Goal: Task Accomplishment & Management: Manage account settings

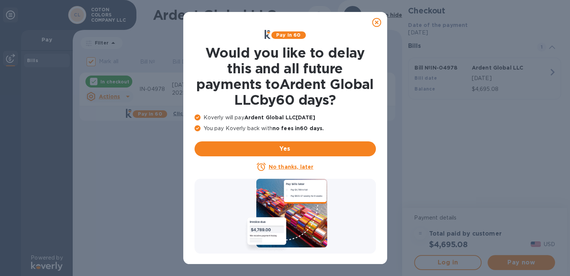
click at [374, 21] on icon at bounding box center [376, 22] width 9 height 9
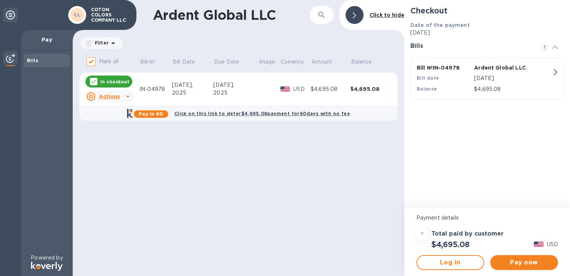
click at [36, 62] on b "Bills" at bounding box center [32, 61] width 11 height 6
click at [33, 60] on b "Bills" at bounding box center [32, 61] width 11 height 6
click at [112, 14] on p "COTON COLORS COMPANY LLC" at bounding box center [109, 15] width 37 height 16
click at [115, 85] on p "In checkout" at bounding box center [114, 82] width 29 height 6
checkbox input "false"
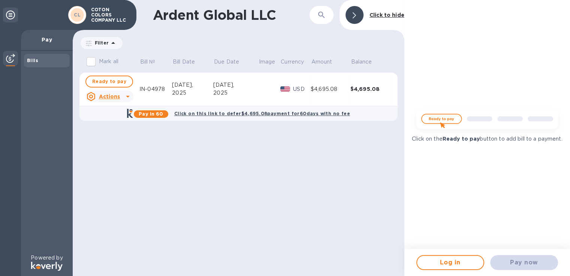
click at [7, 15] on icon at bounding box center [10, 14] width 9 height 9
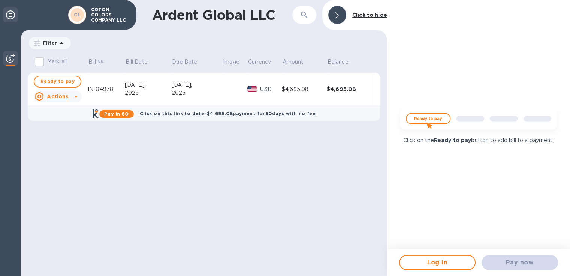
click at [7, 15] on icon at bounding box center [10, 14] width 9 height 9
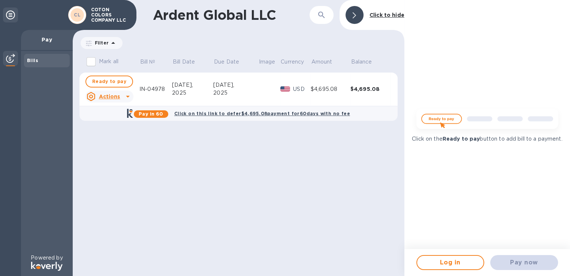
click at [9, 56] on img at bounding box center [10, 58] width 9 height 9
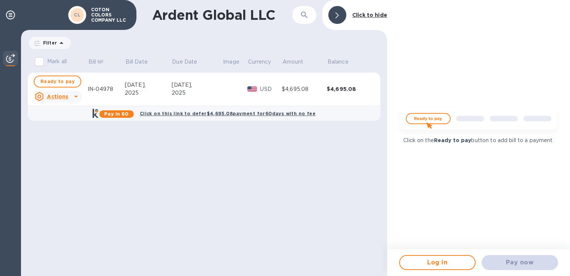
click at [9, 56] on img at bounding box center [10, 58] width 9 height 9
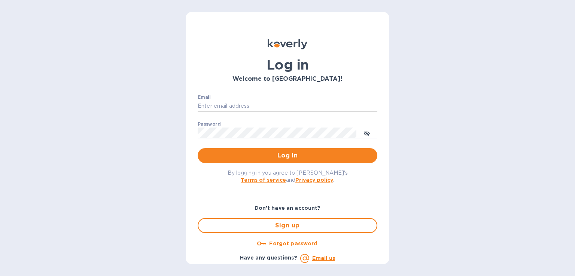
click at [206, 105] on input "Email" at bounding box center [288, 106] width 180 height 11
type input "ap@coton-colors.com"
click at [198, 148] on button "Log in" at bounding box center [288, 155] width 180 height 15
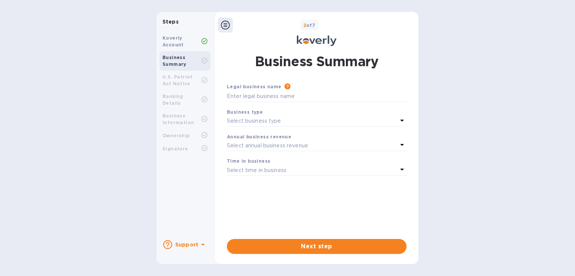
click at [176, 40] on b "Koverly Account" at bounding box center [173, 41] width 21 height 12
click at [173, 40] on b "Koverly Account" at bounding box center [173, 41] width 21 height 12
click at [225, 23] on icon at bounding box center [225, 25] width 9 height 9
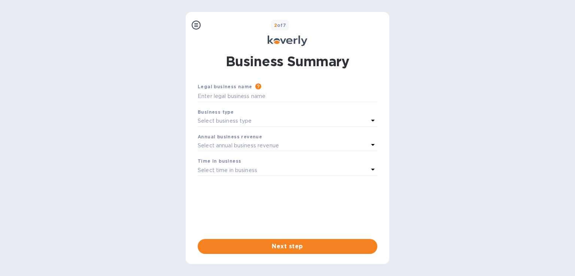
click at [198, 25] on icon at bounding box center [196, 25] width 9 height 9
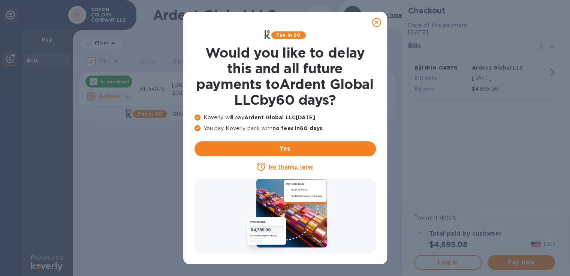
click at [376, 20] on icon at bounding box center [376, 22] width 9 height 9
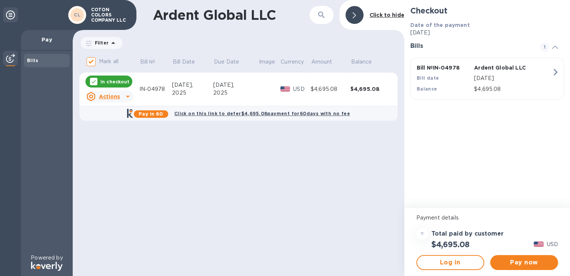
click at [110, 94] on u "Actions" at bounding box center [109, 97] width 21 height 6
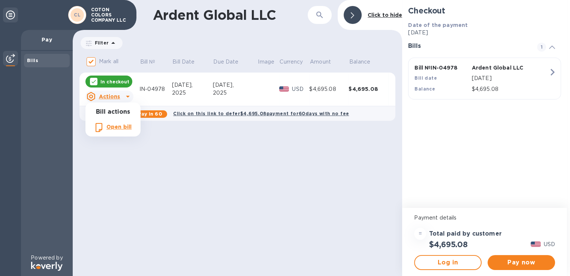
click at [111, 82] on div at bounding box center [285, 138] width 570 height 276
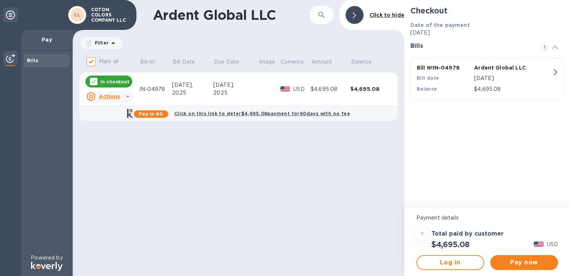
click at [111, 82] on p "In checkout" at bounding box center [114, 82] width 29 height 6
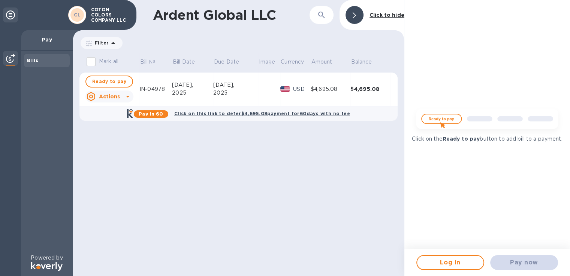
click at [109, 97] on u "Actions" at bounding box center [109, 97] width 21 height 6
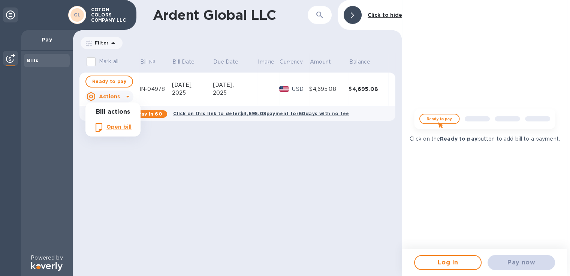
click at [115, 126] on b "Open bill" at bounding box center [118, 127] width 25 height 6
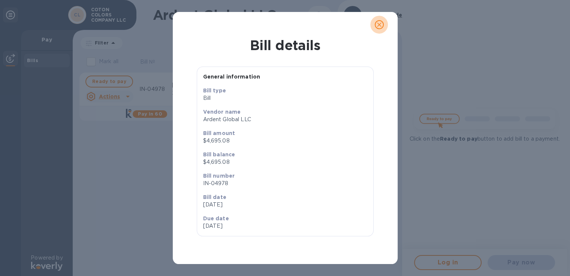
click at [378, 26] on icon "close" at bounding box center [378, 24] width 7 height 7
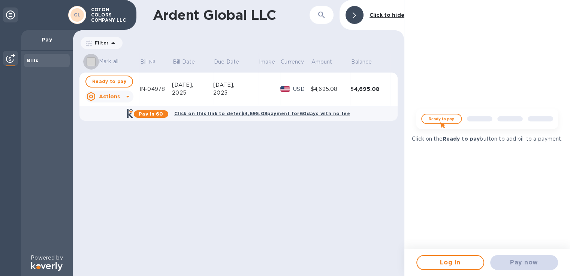
click at [91, 62] on input "Mark all" at bounding box center [91, 62] width 16 height 16
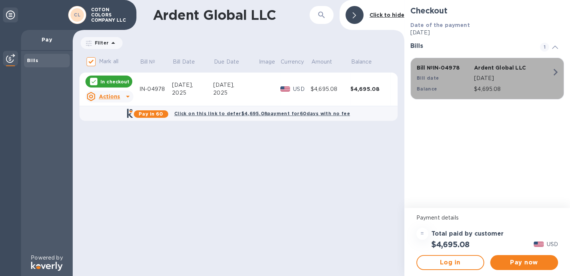
click at [556, 71] on icon "button" at bounding box center [554, 72] width 13 height 13
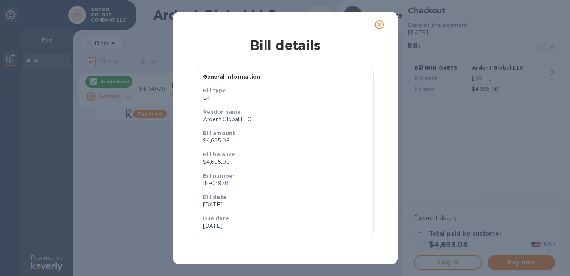
click at [381, 26] on icon "close" at bounding box center [378, 24] width 7 height 7
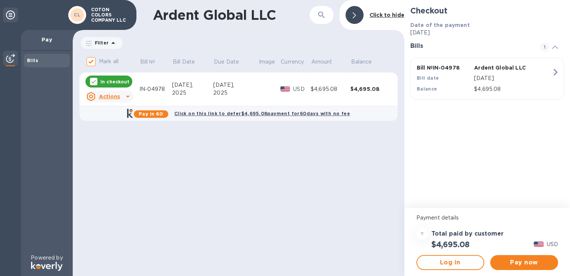
click at [124, 81] on p "In checkout" at bounding box center [114, 82] width 29 height 6
checkbox input "false"
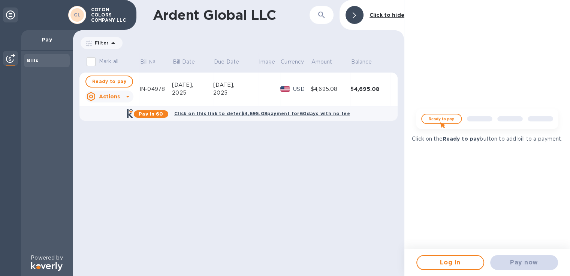
click at [35, 61] on b "Bills" at bounding box center [32, 61] width 11 height 6
click at [448, 263] on span "Log in" at bounding box center [450, 262] width 54 height 9
